Goal: Task Accomplishment & Management: Manage account settings

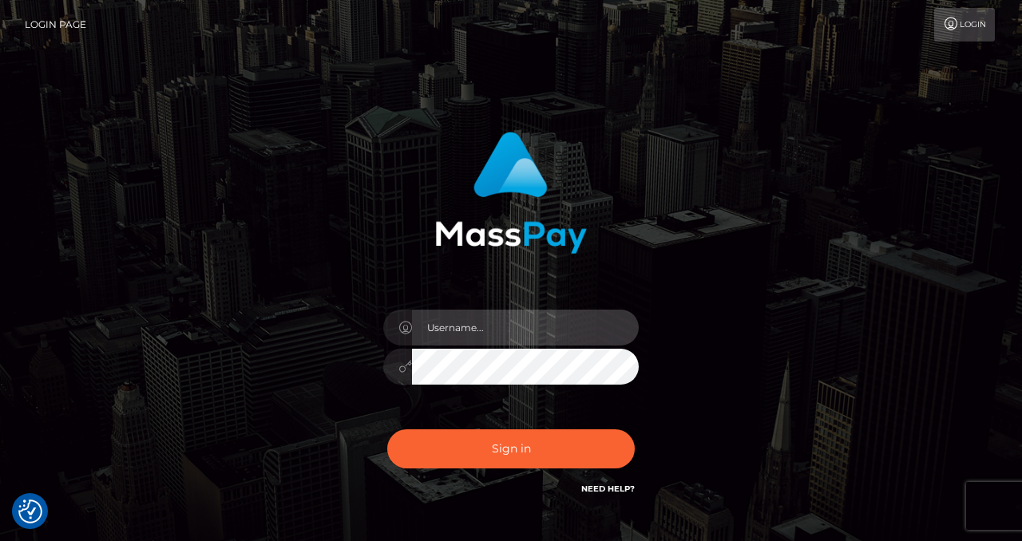
click at [476, 323] on input "text" at bounding box center [525, 328] width 227 height 36
type input "izabela.throne"
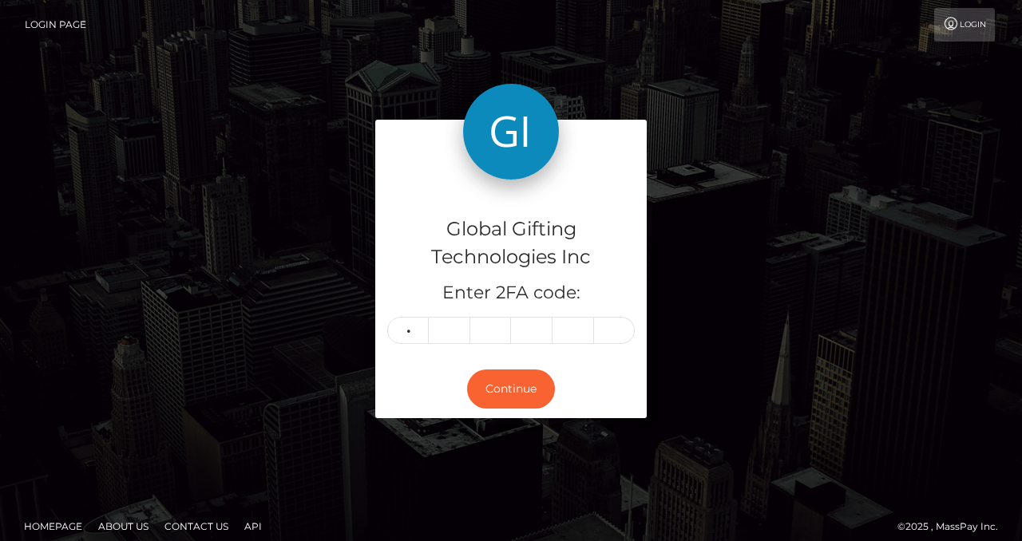
type input "9"
type input "6"
type input "1"
type input "3"
type input "4"
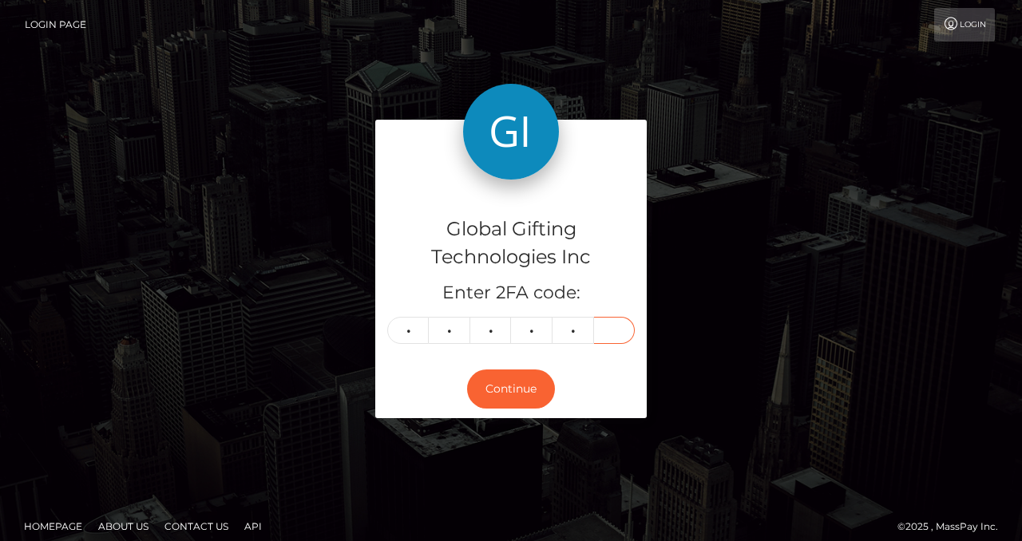
type input "2"
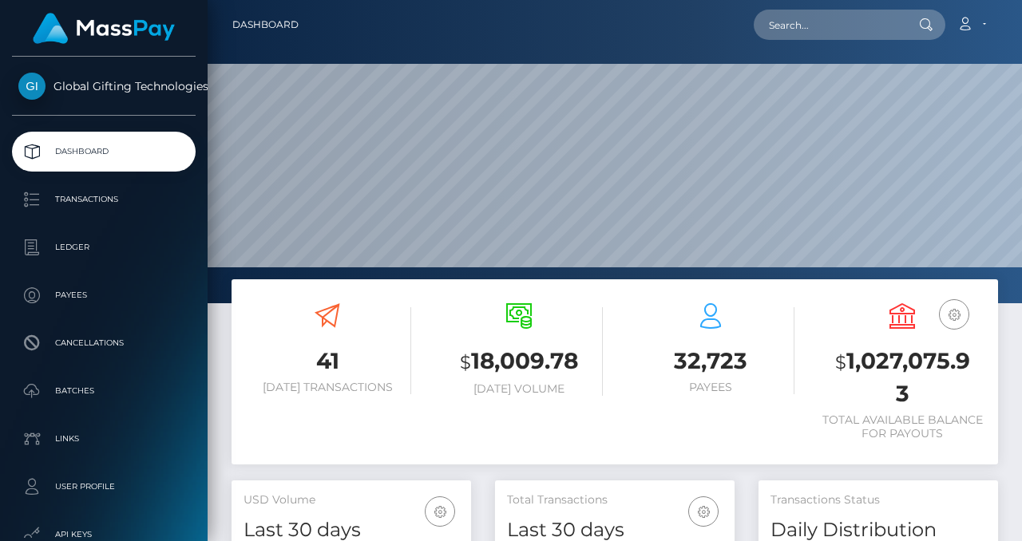
scroll to position [283, 239]
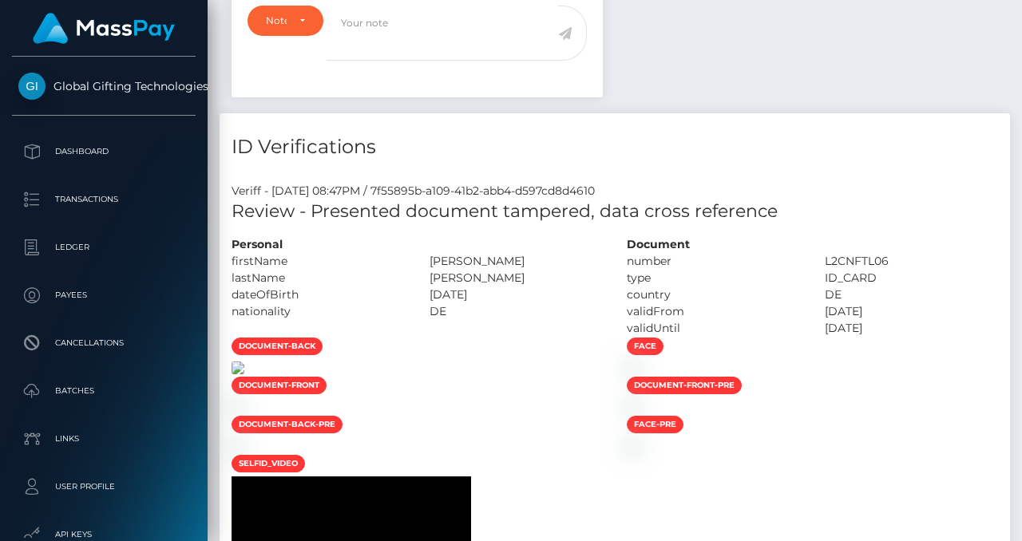
scroll to position [603, 0]
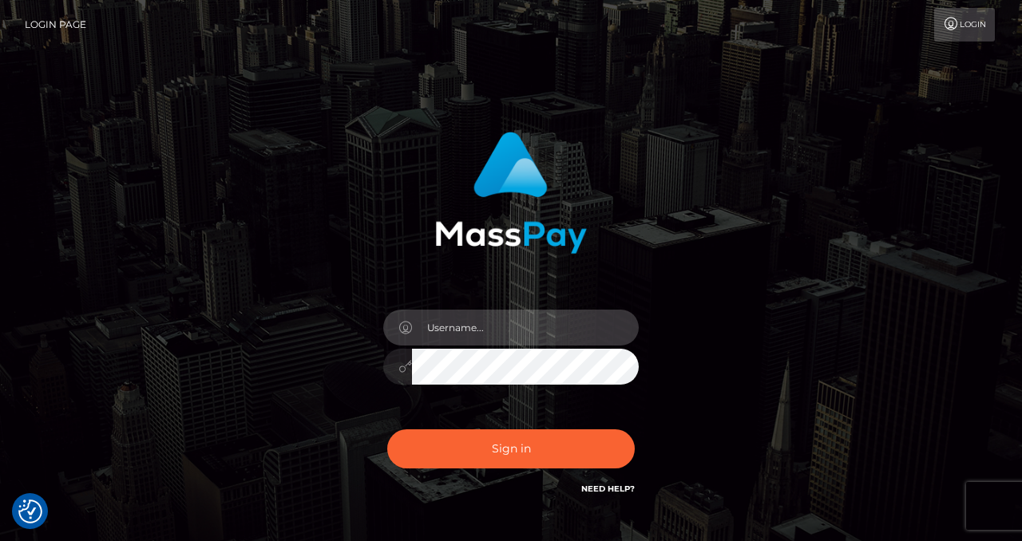
click at [470, 333] on input "text" at bounding box center [525, 328] width 227 height 36
type input "izabela.throne"
click at [453, 336] on input "text" at bounding box center [525, 328] width 227 height 36
click at [468, 322] on input "text" at bounding box center [525, 328] width 227 height 36
checkbox input "true"
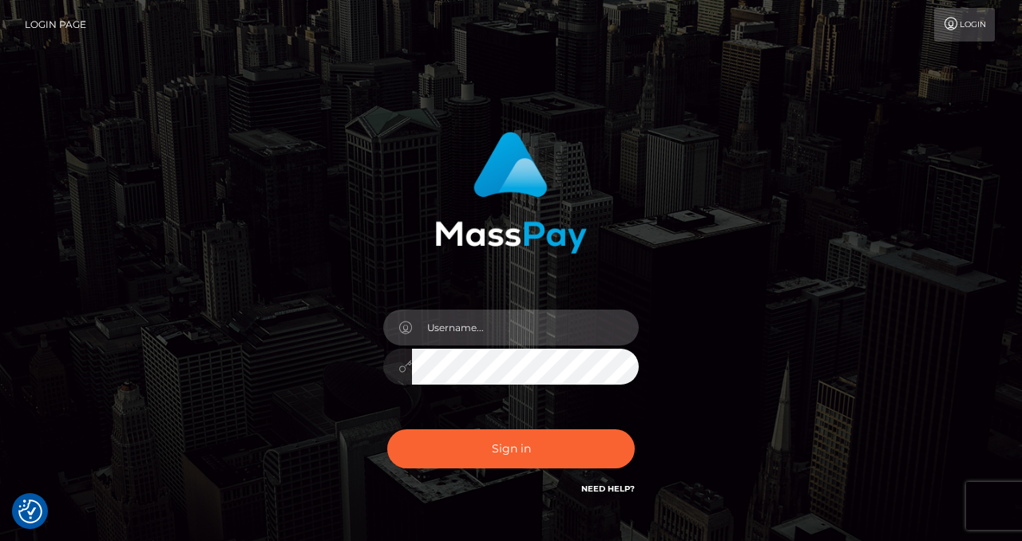
checkbox input "true"
type input "izabela.throne"
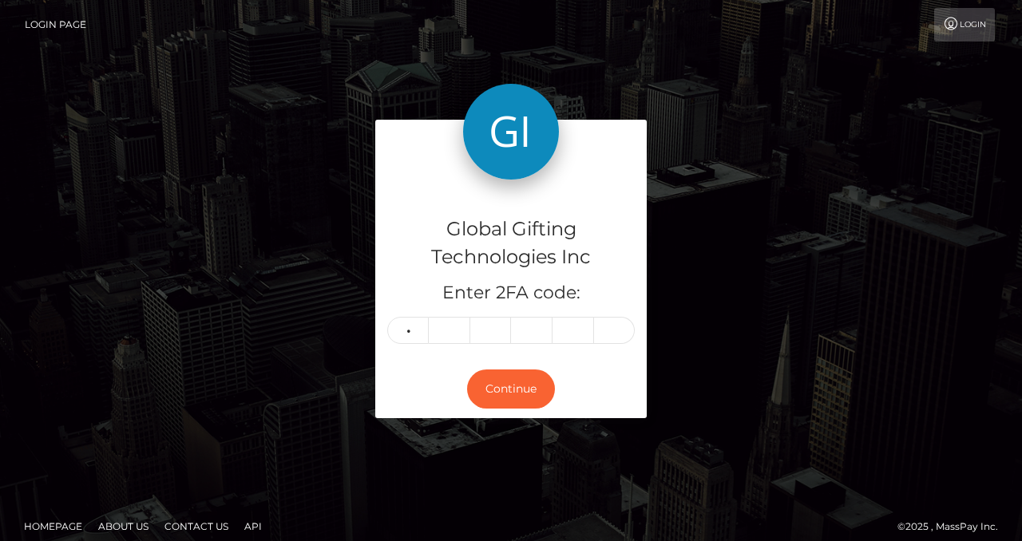
type input "1"
type input "7"
type input "4"
type input "8"
type input "4"
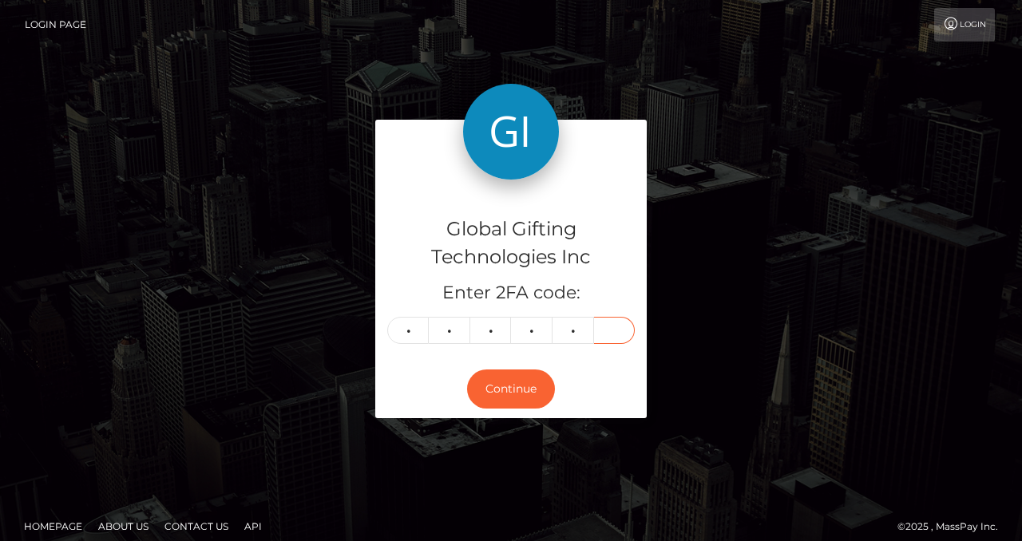
type input "6"
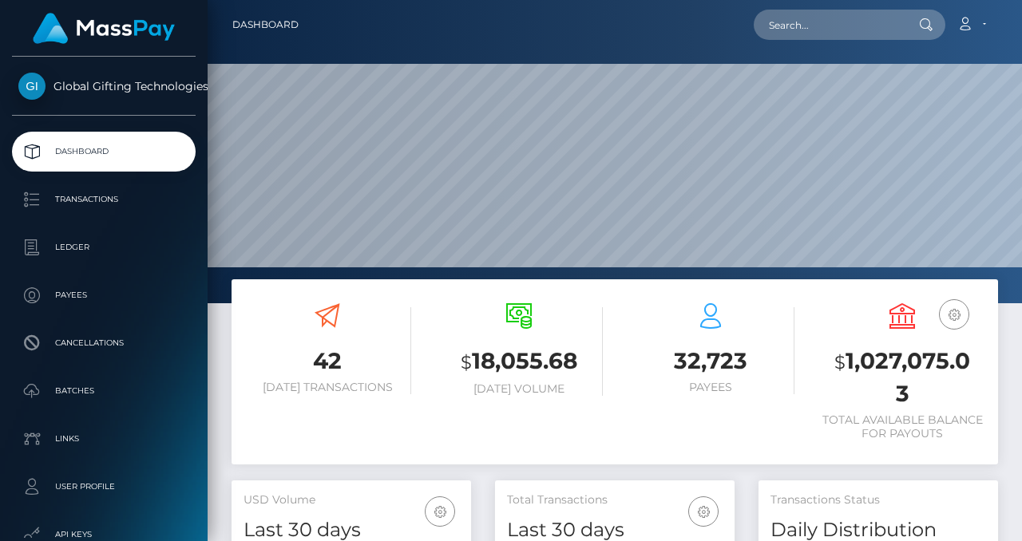
scroll to position [283, 239]
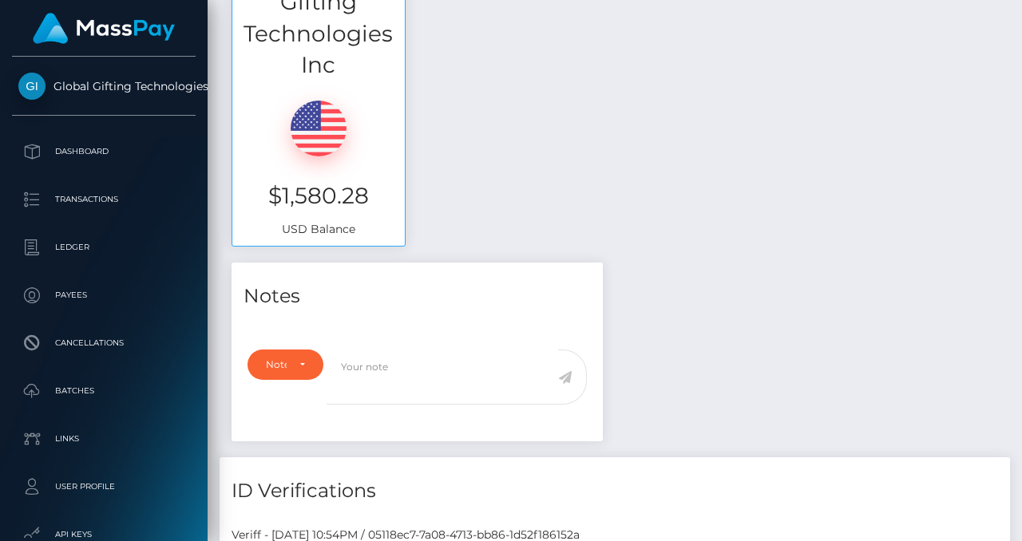
scroll to position [192, 239]
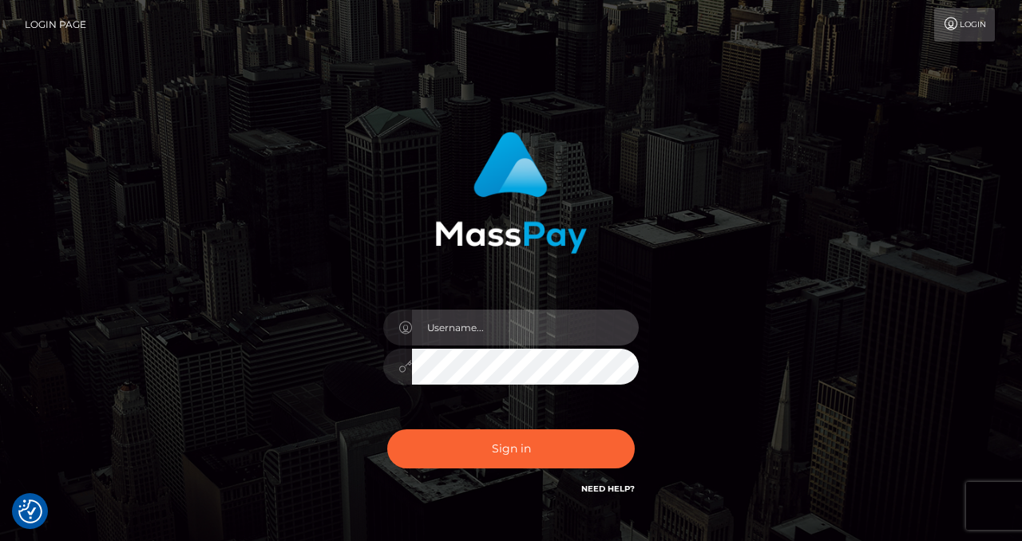
click at [517, 328] on input "text" at bounding box center [525, 328] width 227 height 36
type input "izabela.throne"
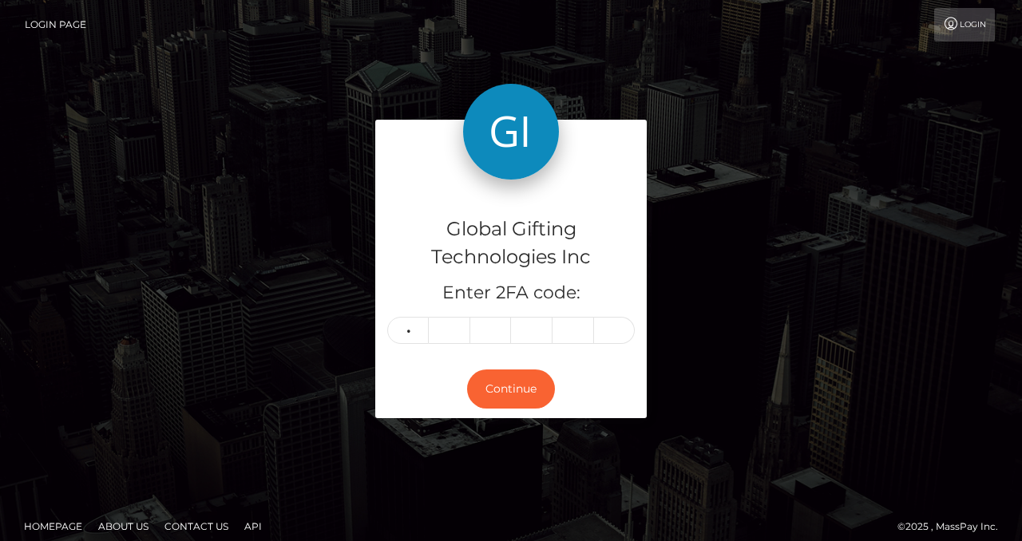
type input "5"
type input "3"
type input "0"
type input "4"
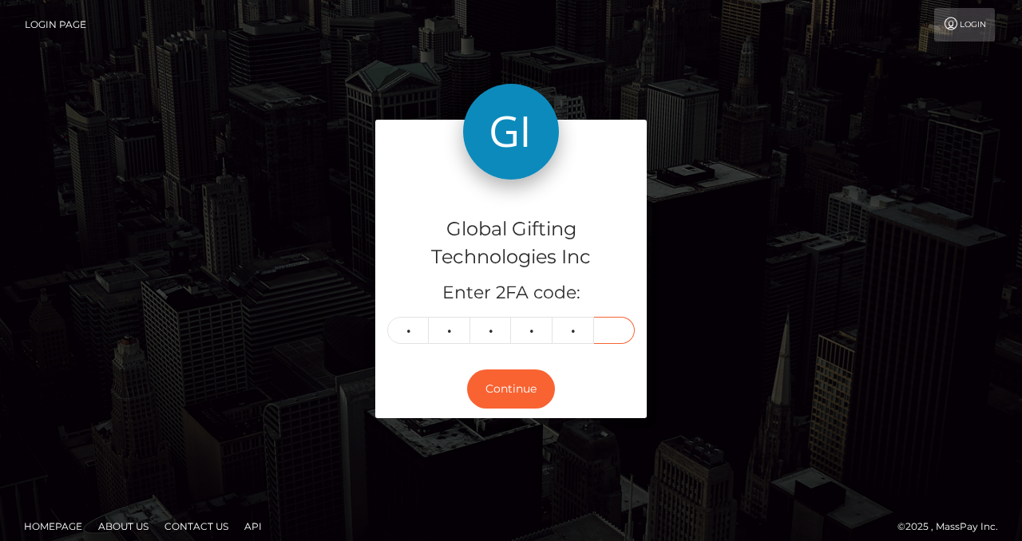
type input "7"
